Goal: Task Accomplishment & Management: Manage account settings

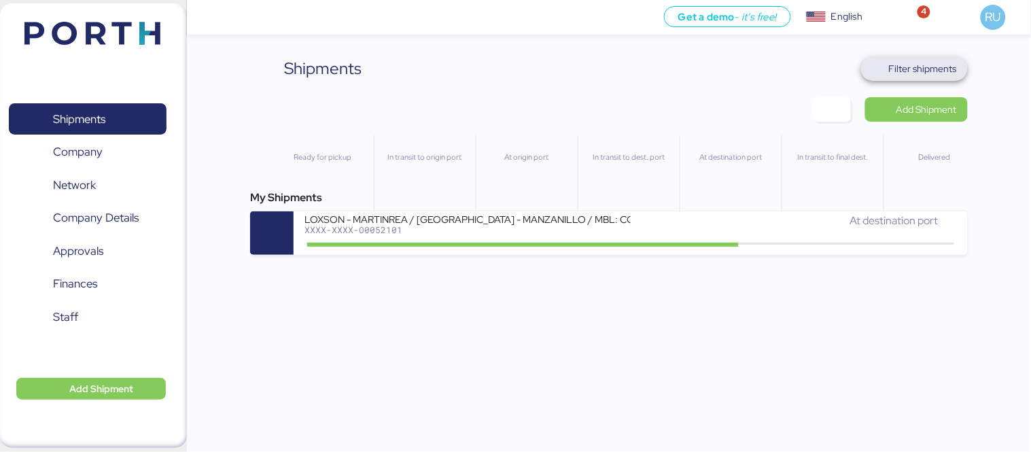
click at [912, 63] on span "Filter shipments" at bounding box center [923, 68] width 68 height 16
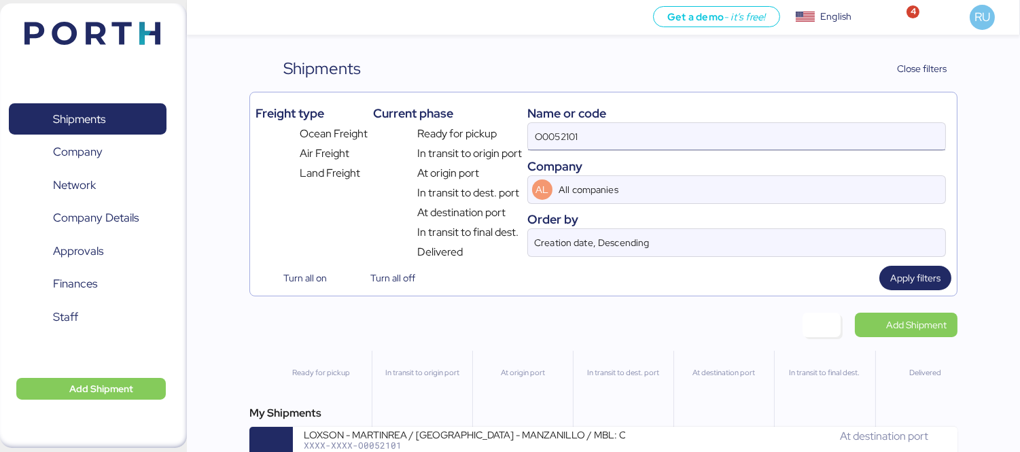
click at [612, 129] on input "O0052101" at bounding box center [736, 136] width 417 height 27
paste input "COSUCOSU6426653410"
click at [563, 136] on input "COSUCOSU6426653410" at bounding box center [736, 136] width 417 height 27
type input "COSU6426653410"
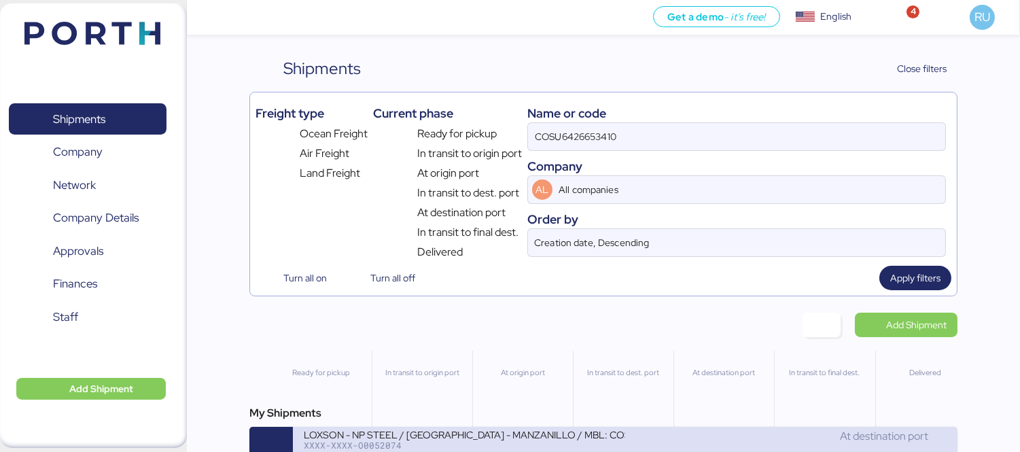
click at [510, 437] on div "LOXSON - NP STEEL / [GEOGRAPHIC_DATA] - MANZANILLO / MBL: COSU6426653410 - HBL:…" at bounding box center [465, 434] width 322 height 12
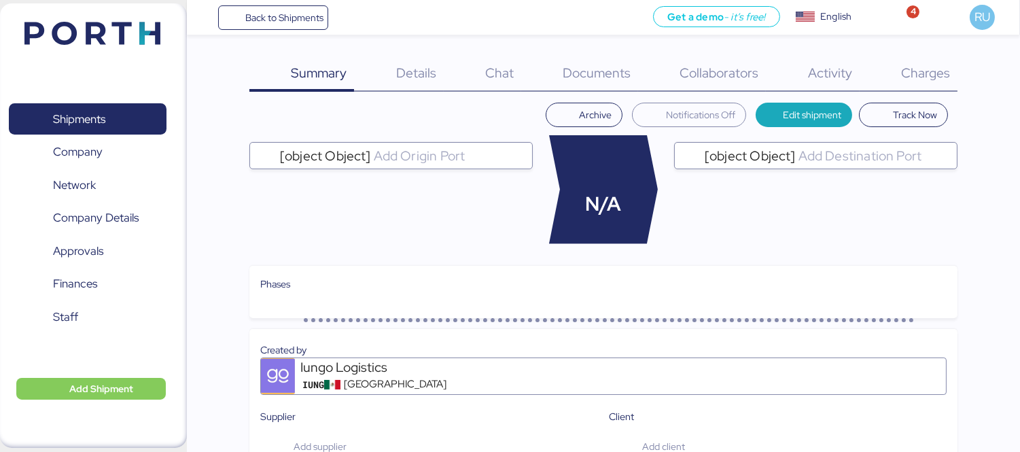
click at [938, 71] on span "Charges" at bounding box center [925, 73] width 49 height 18
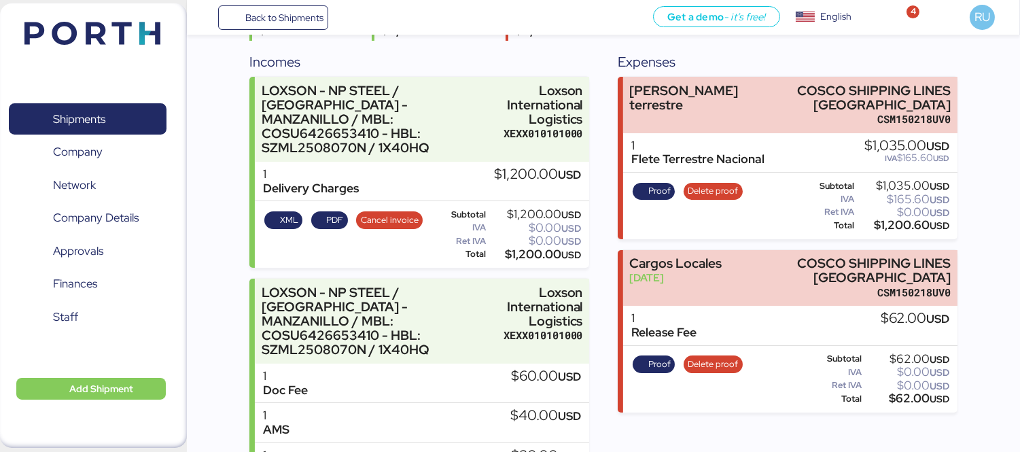
scroll to position [160, 0]
click at [655, 186] on span "Proof" at bounding box center [659, 190] width 22 height 15
click at [715, 183] on span "Delete proof" at bounding box center [713, 190] width 50 height 15
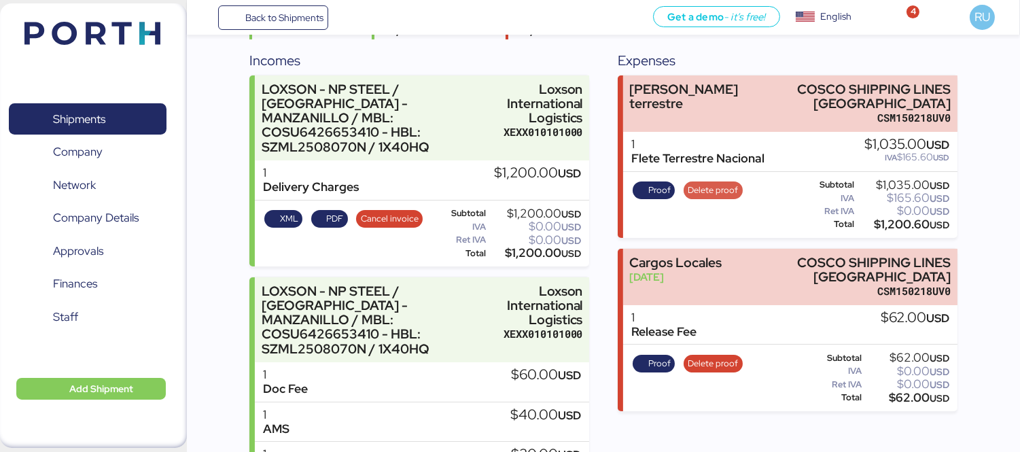
scroll to position [0, 0]
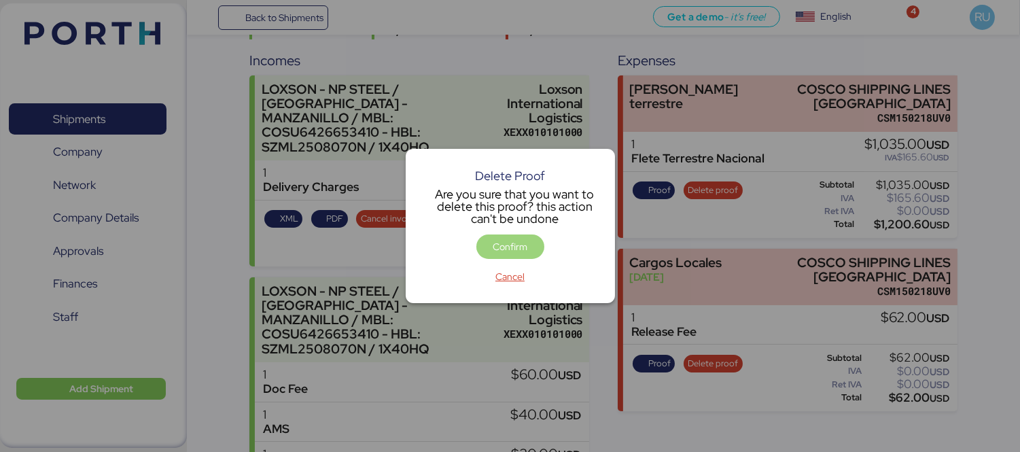
click at [494, 254] on span "Confirm" at bounding box center [510, 247] width 35 height 16
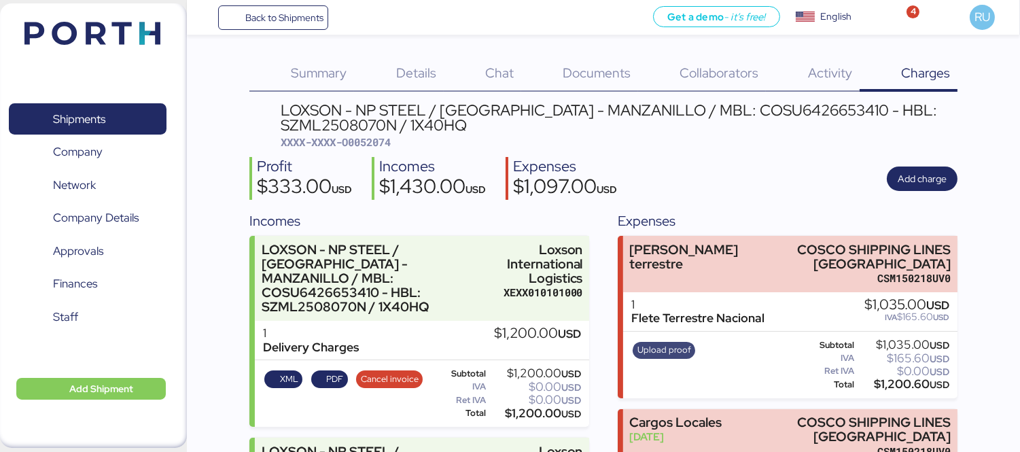
click at [647, 349] on span "Upload proof" at bounding box center [665, 350] width 54 height 15
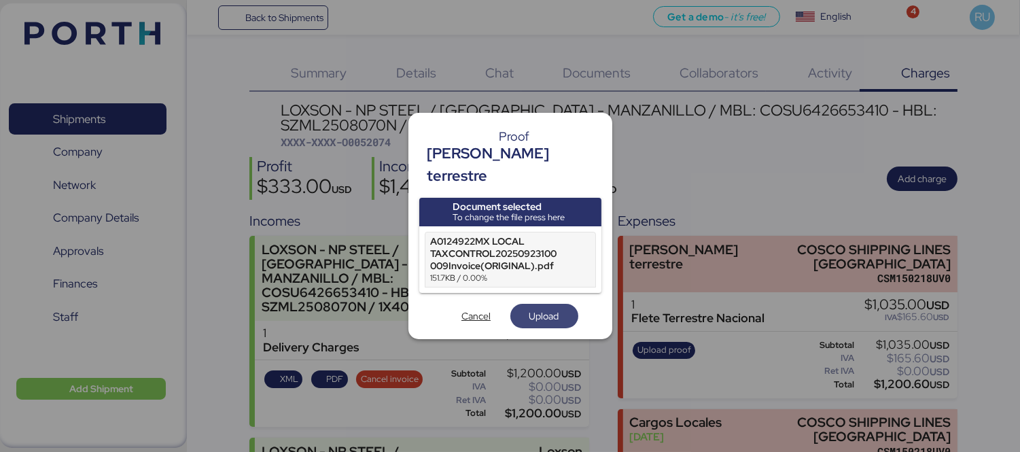
click at [538, 307] on span "Upload" at bounding box center [544, 316] width 46 height 19
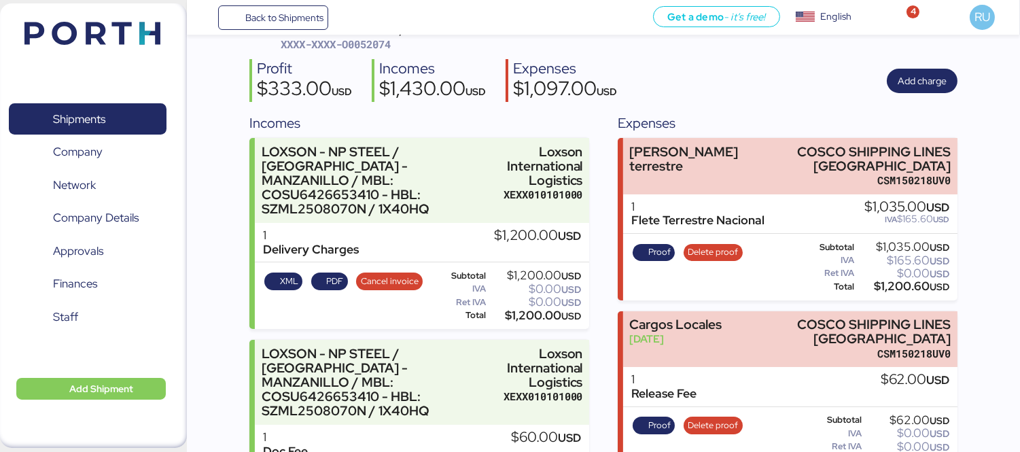
scroll to position [135, 0]
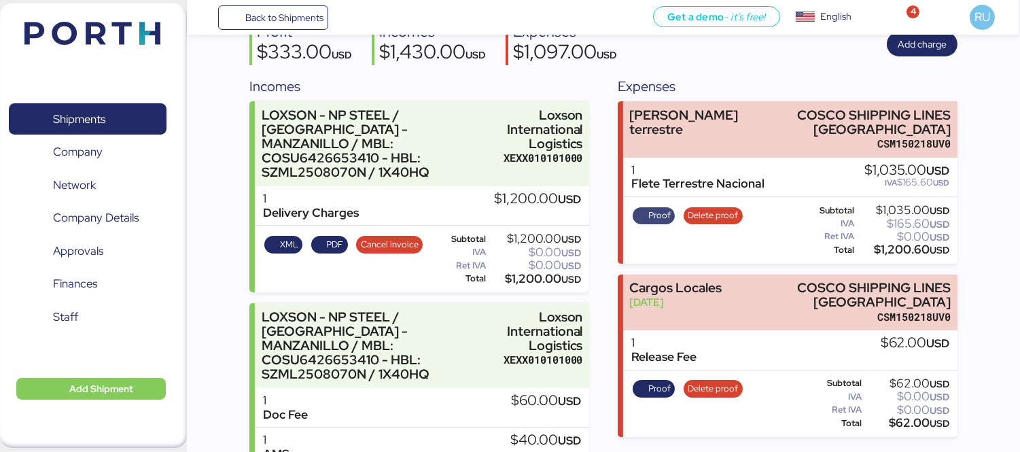
click at [665, 213] on span "Proof" at bounding box center [659, 215] width 22 height 15
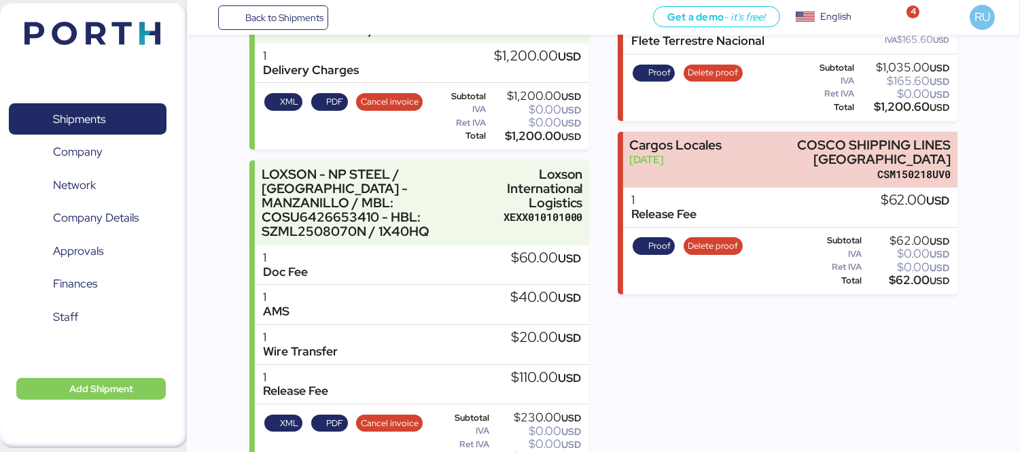
scroll to position [0, 0]
